Goal: Use online tool/utility

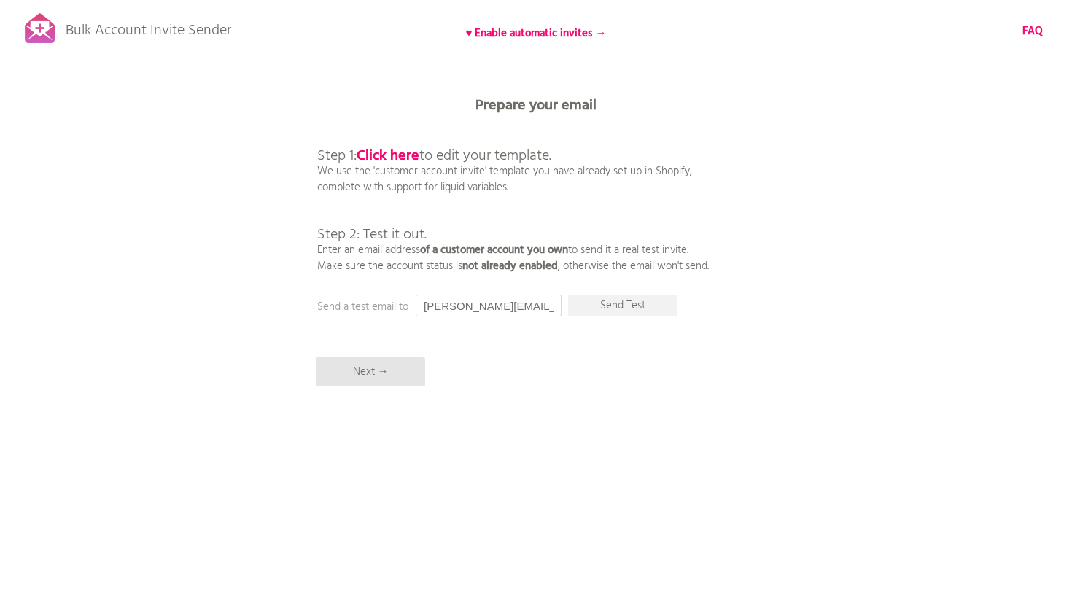
click at [520, 307] on input "[PERSON_NAME][EMAIL_ADDRESS][DOMAIN_NAME]" at bounding box center [489, 305] width 146 height 22
click at [585, 344] on div "Bulk Account Invite Sender ♥ Enable automatic invites → FAQ Synced all customer…" at bounding box center [536, 255] width 1072 height 510
